Goal: Complete application form

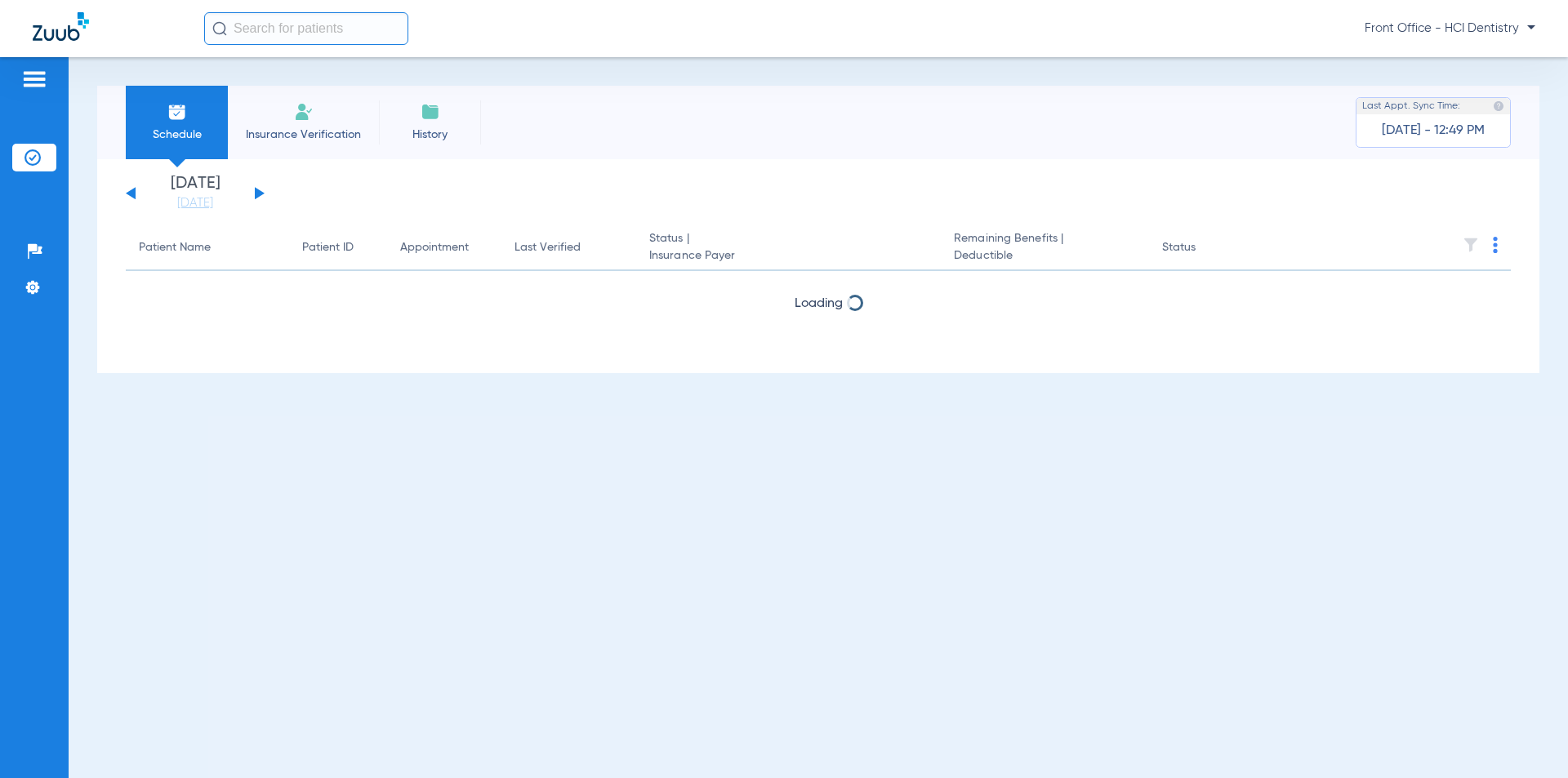
click at [306, 121] on img at bounding box center [304, 112] width 19 height 19
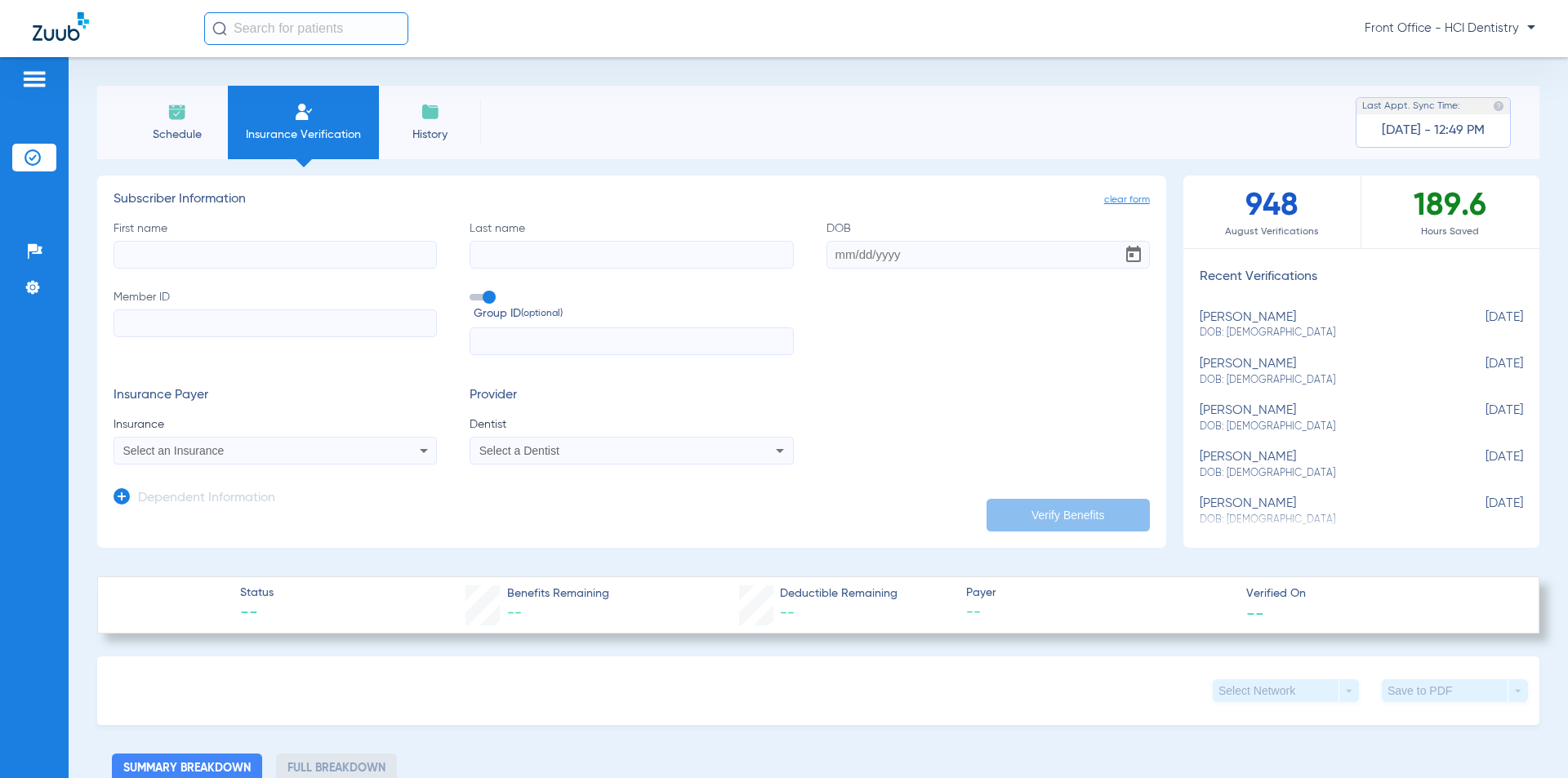
click at [207, 254] on input "First name" at bounding box center [275, 255] width 323 height 28
type input "[PERSON_NAME]"
click at [848, 256] on input "DOB" at bounding box center [988, 255] width 323 height 28
type input "[DATE]"
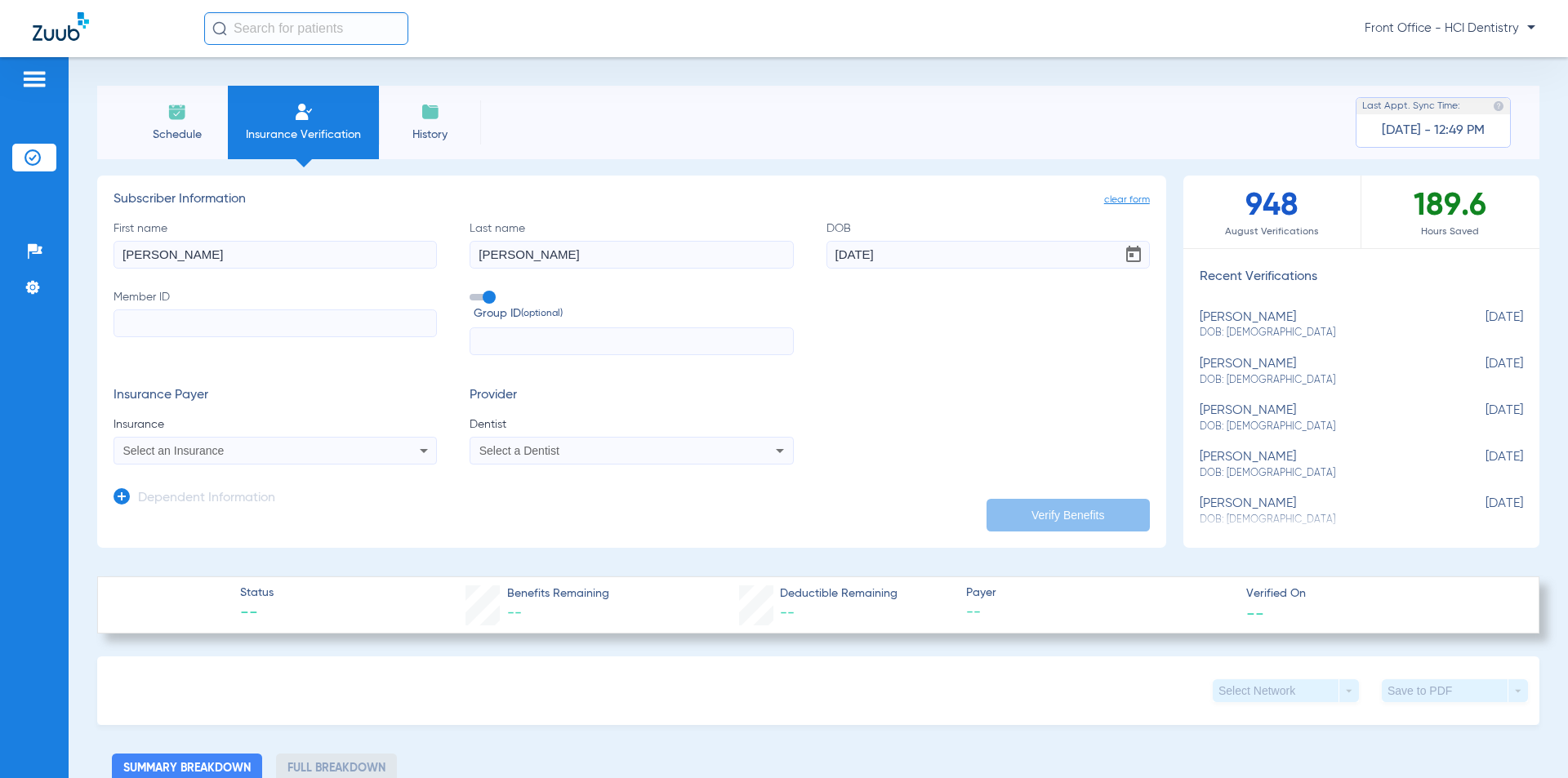
click at [140, 332] on input "Member ID" at bounding box center [275, 323] width 323 height 28
type input "935581872"
click at [300, 452] on div "Select an Insurance" at bounding box center [245, 450] width 244 height 11
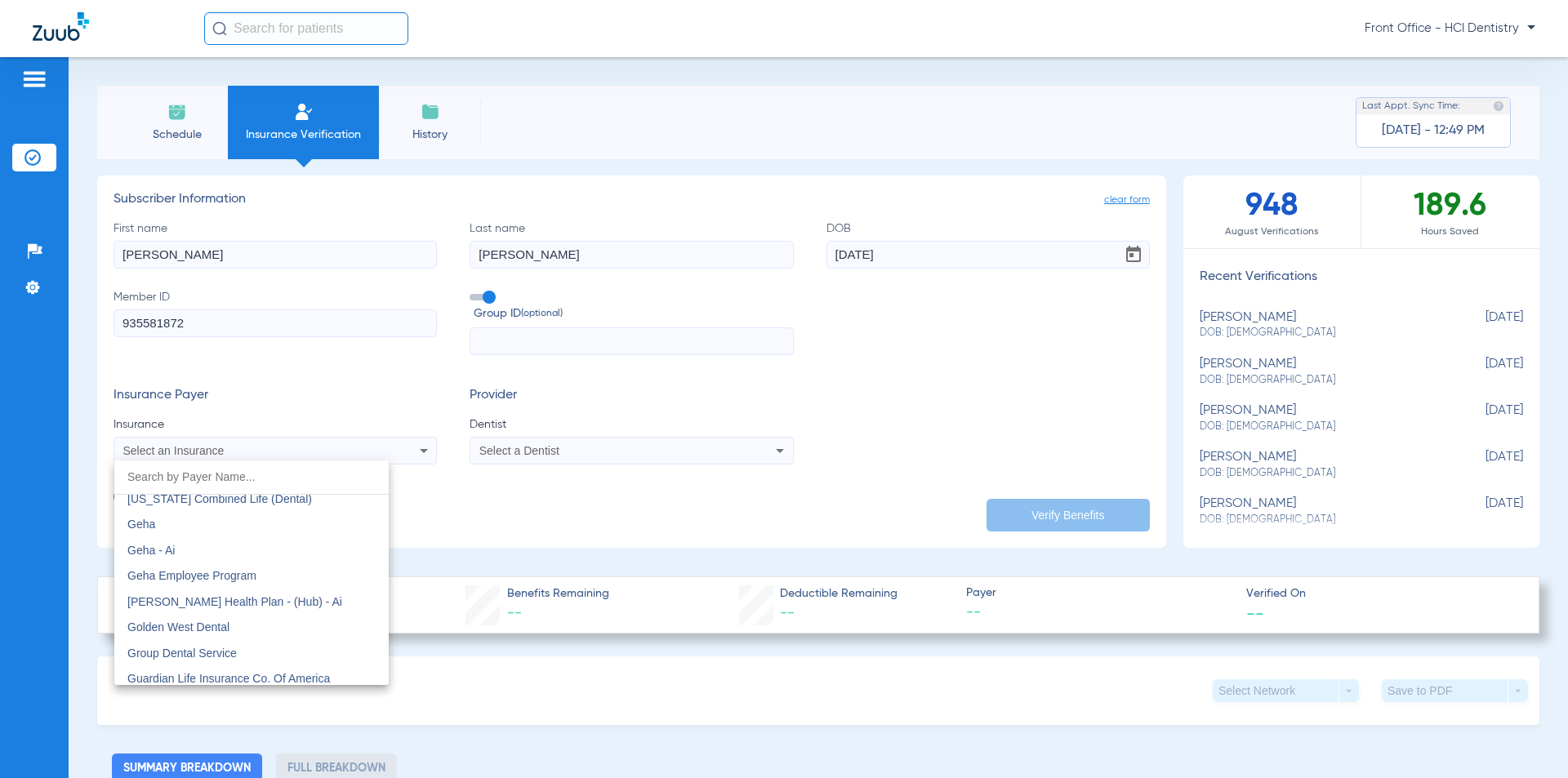
scroll to position [5390, 0]
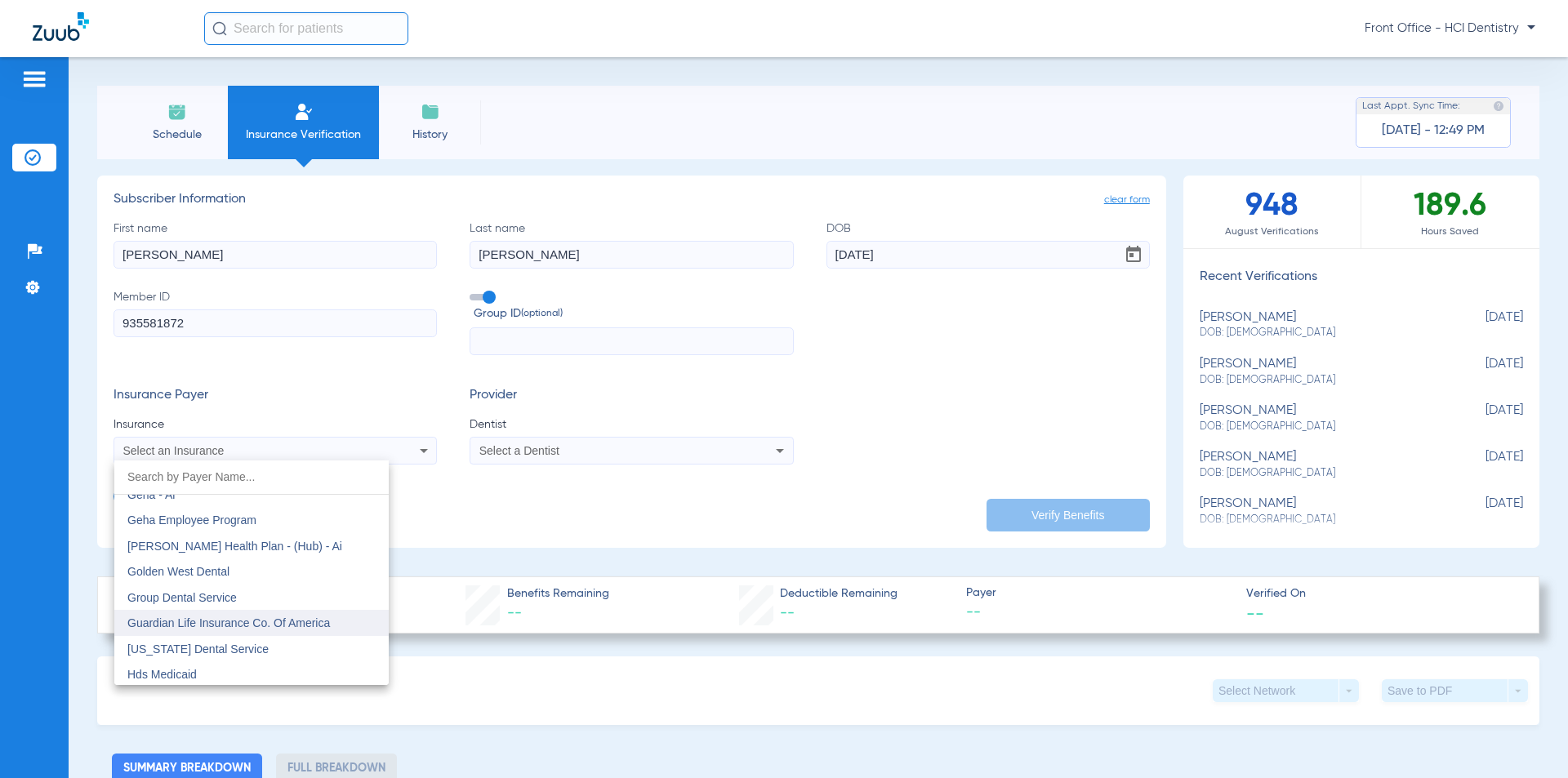
click at [251, 620] on span "Guardian Life Insurance Co. Of America" at bounding box center [228, 623] width 203 height 13
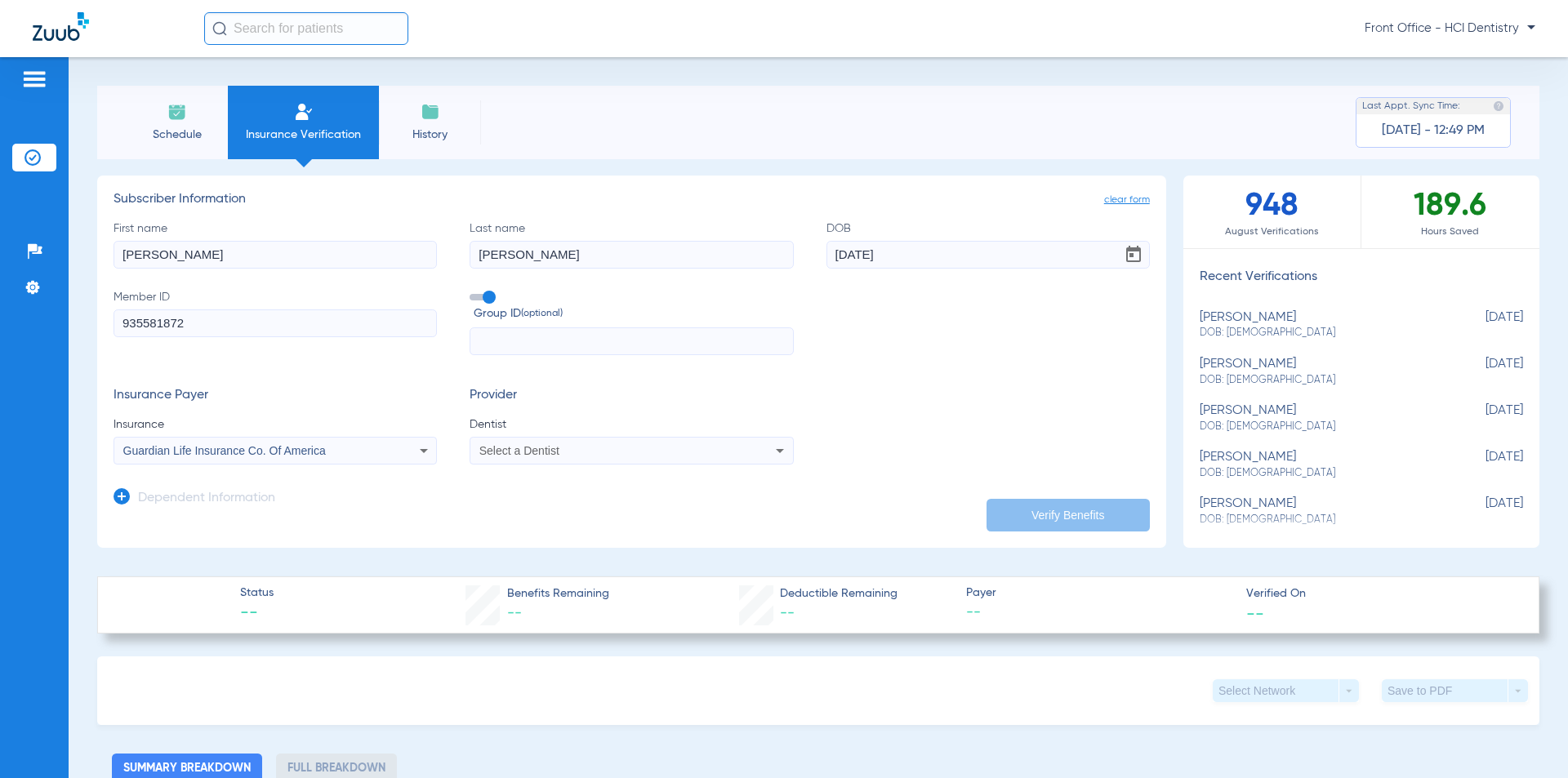
click at [517, 450] on span "Select a Dentist" at bounding box center [519, 450] width 80 height 13
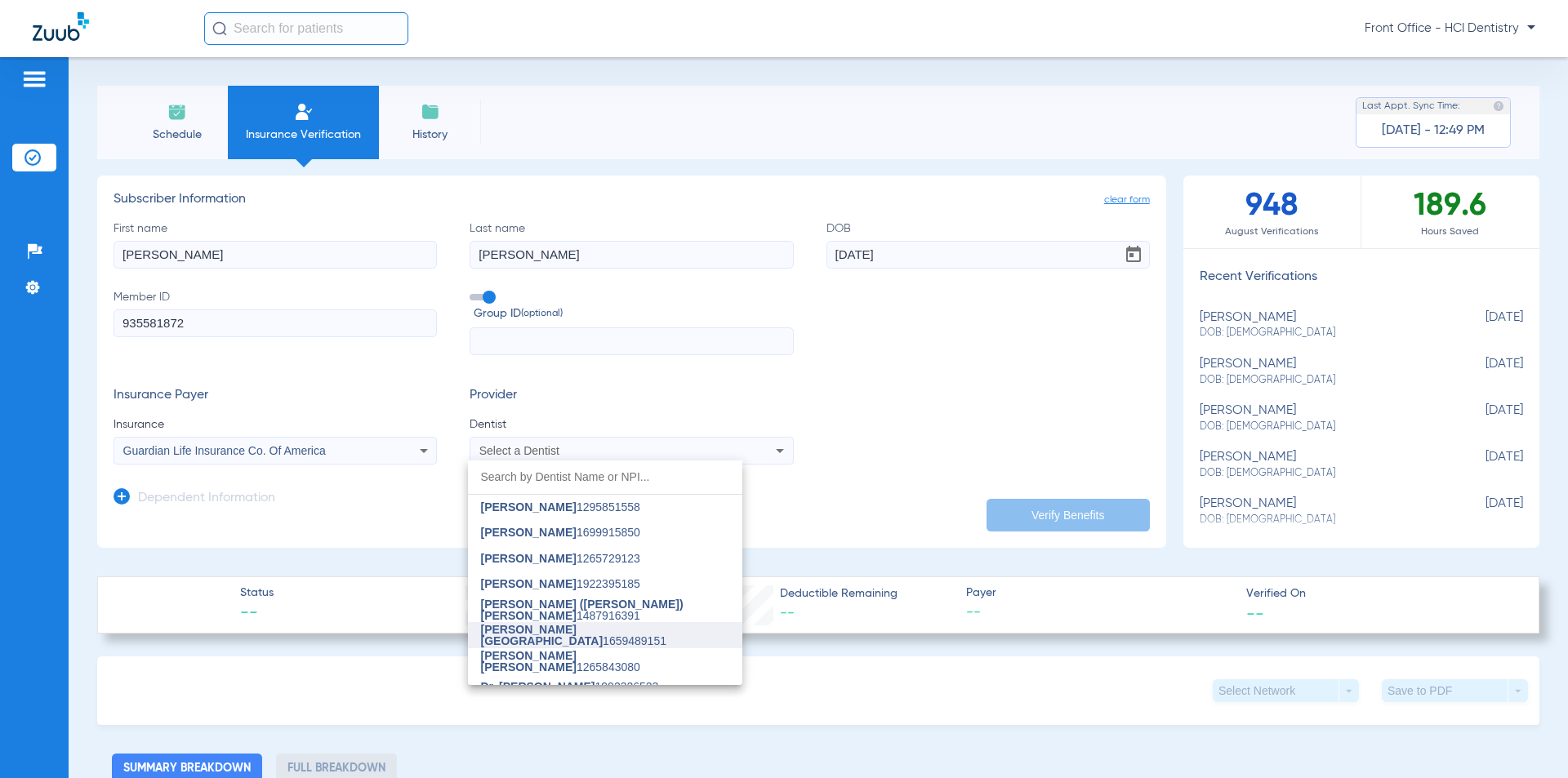
scroll to position [41, 0]
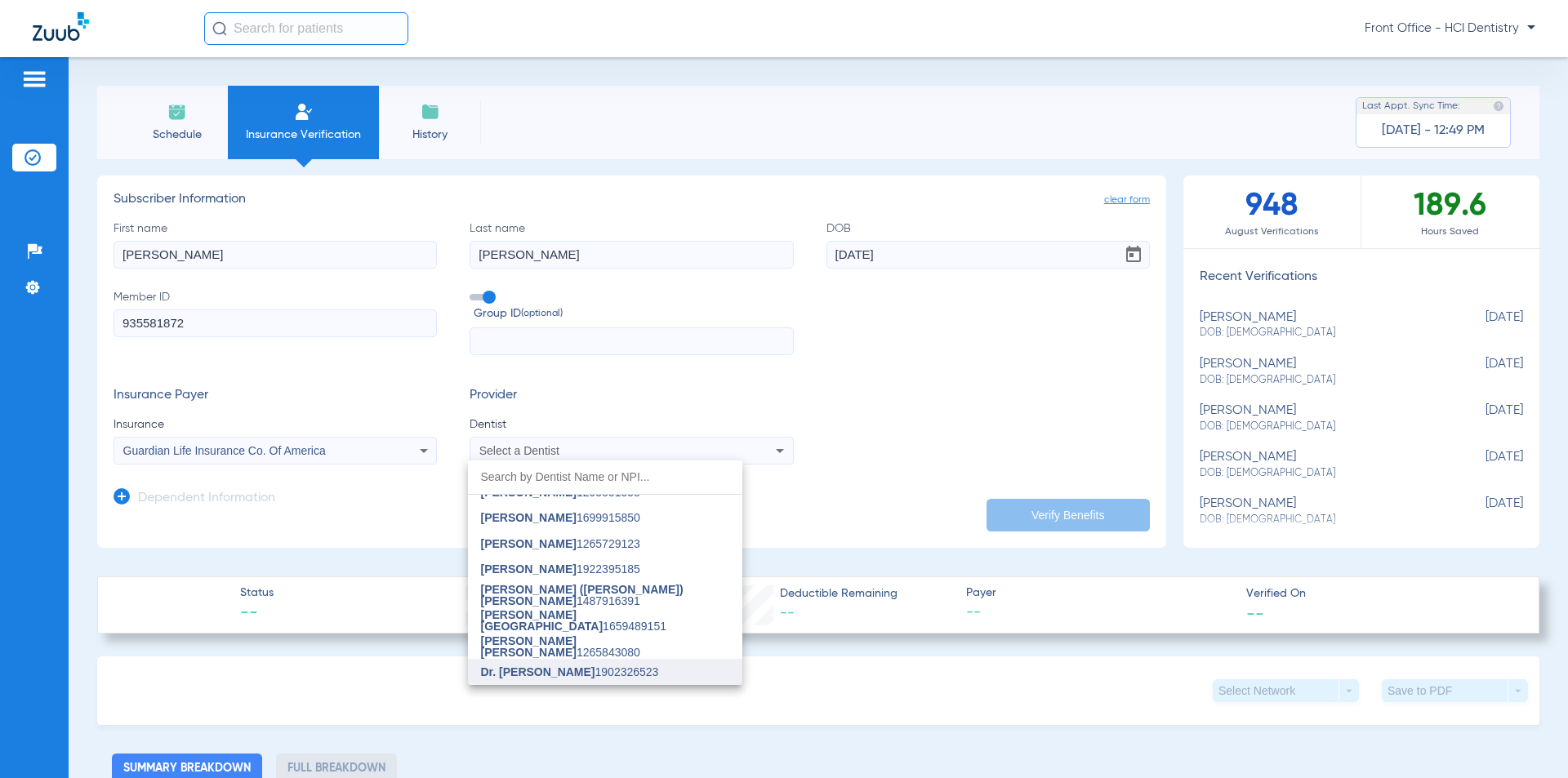
click at [572, 671] on span "Dr. [PERSON_NAME]" at bounding box center [538, 672] width 114 height 13
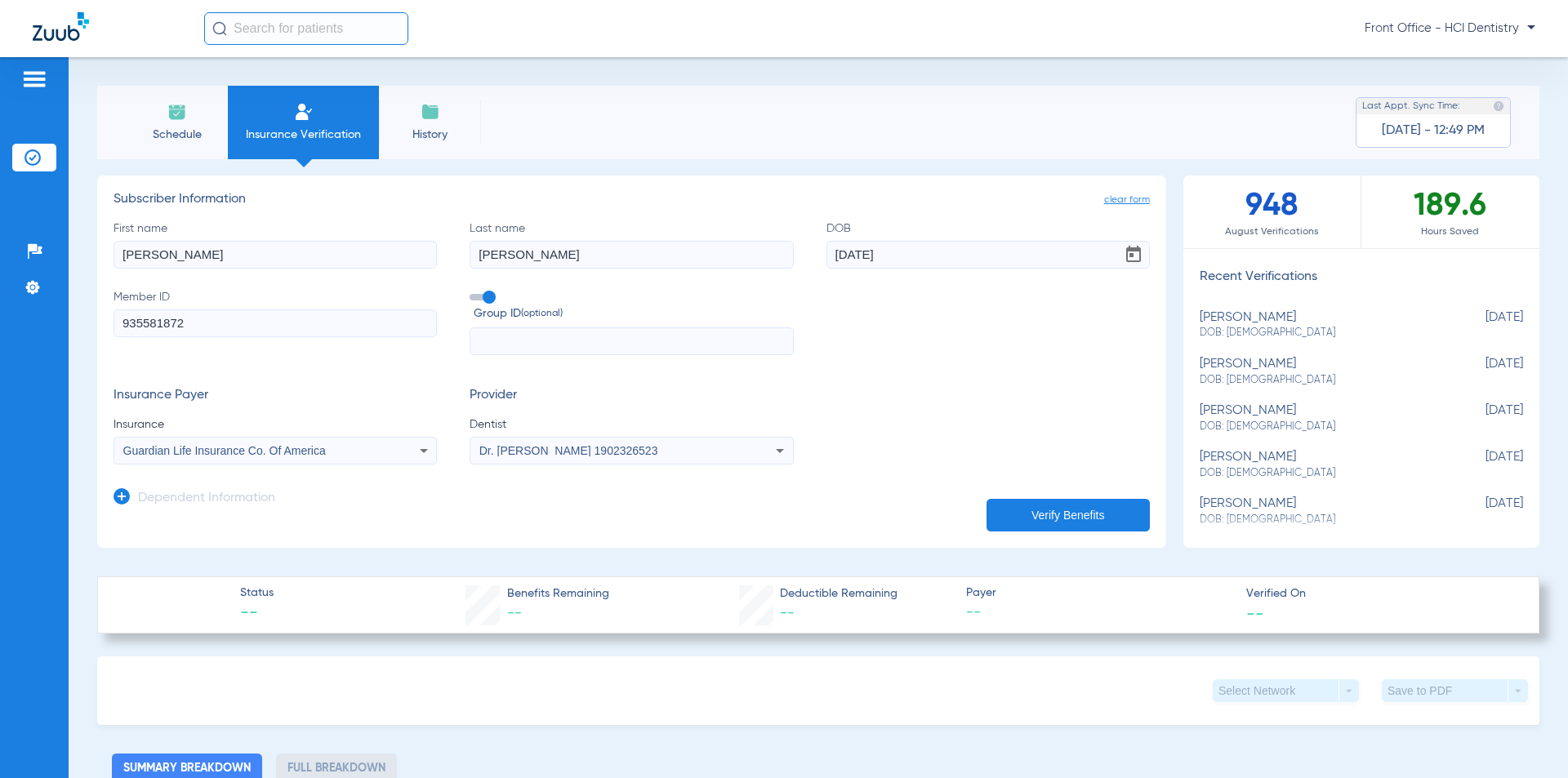
click at [1038, 514] on button "Verify Benefits" at bounding box center [1068, 515] width 163 height 32
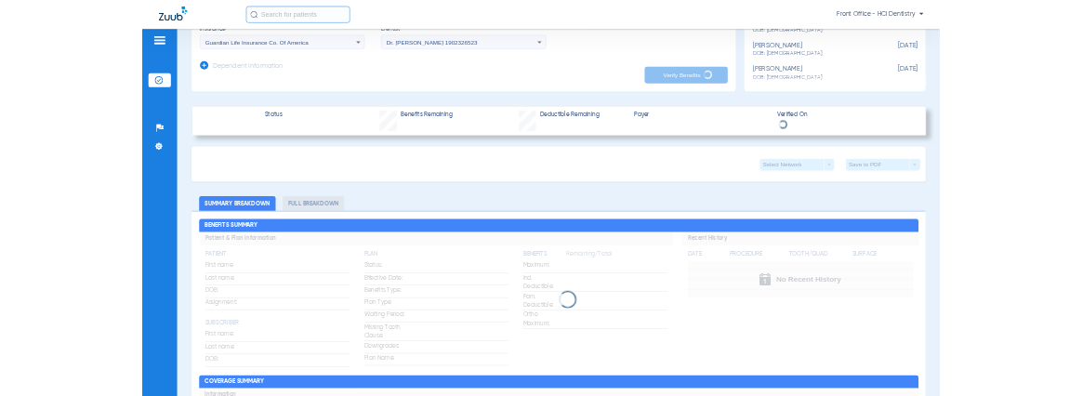
scroll to position [558, 0]
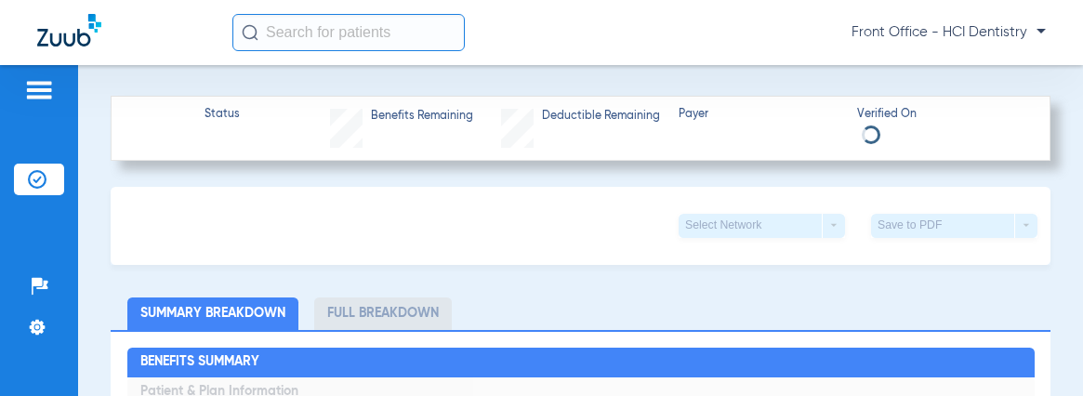
type input "[PERSON_NAME]"
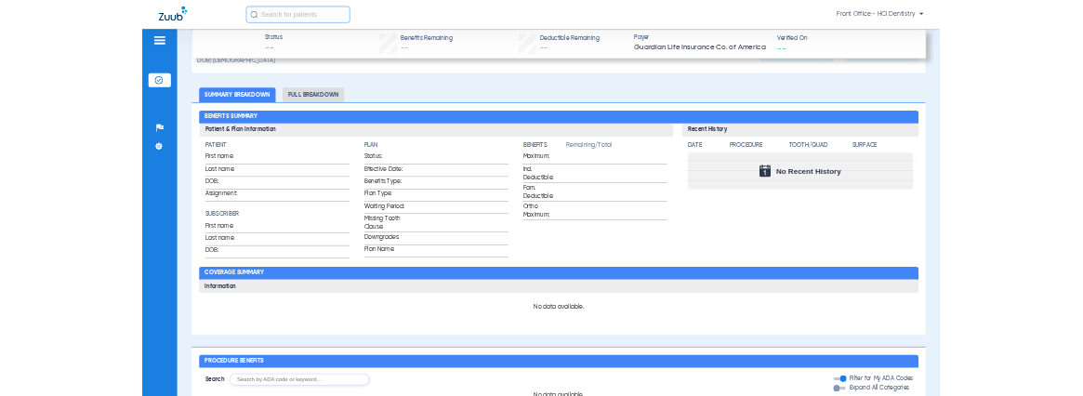
scroll to position [1116, 0]
